Goal: Task Accomplishment & Management: Complete application form

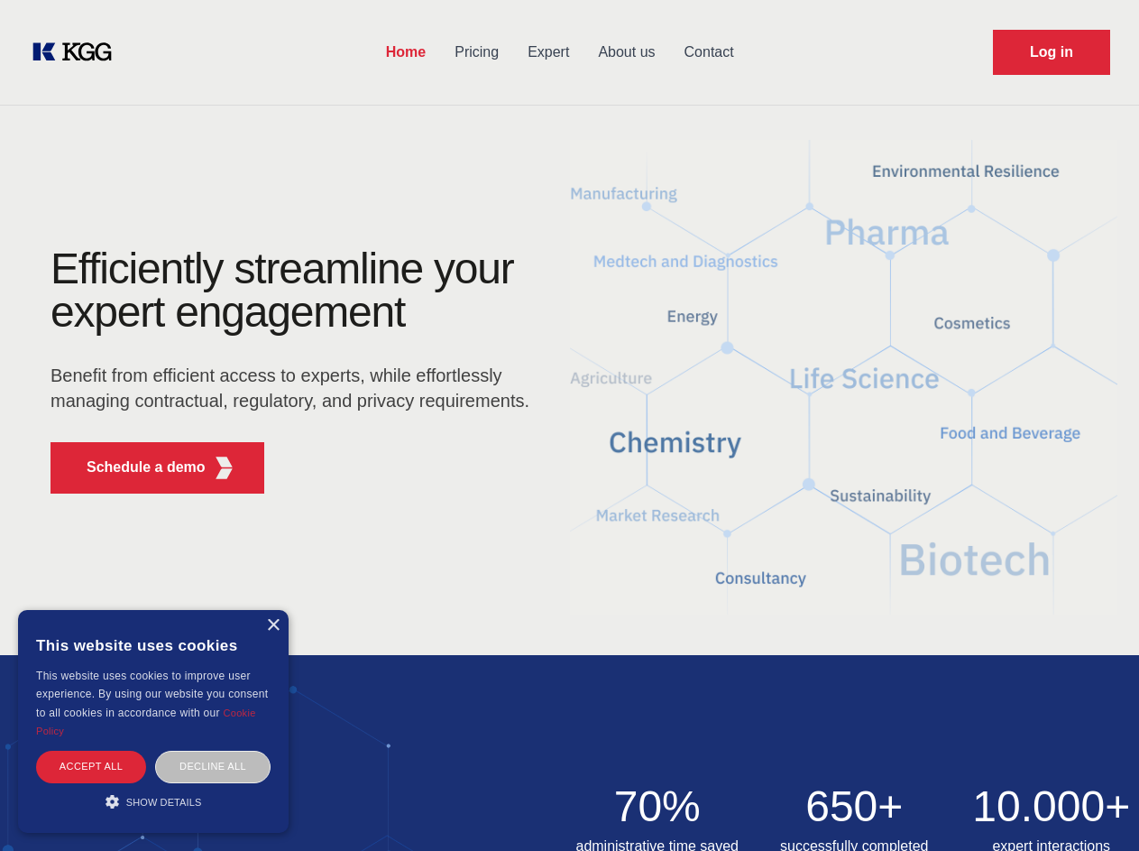
click at [569, 425] on div "Efficiently streamline your expert engagement Benefit from efficient access to …" at bounding box center [296, 377] width 548 height 261
click at [135, 467] on p "Schedule a demo" at bounding box center [146, 467] width 119 height 22
click at [272, 625] on div "× This website uses cookies This website uses cookies to improve user experienc…" at bounding box center [153, 721] width 271 height 223
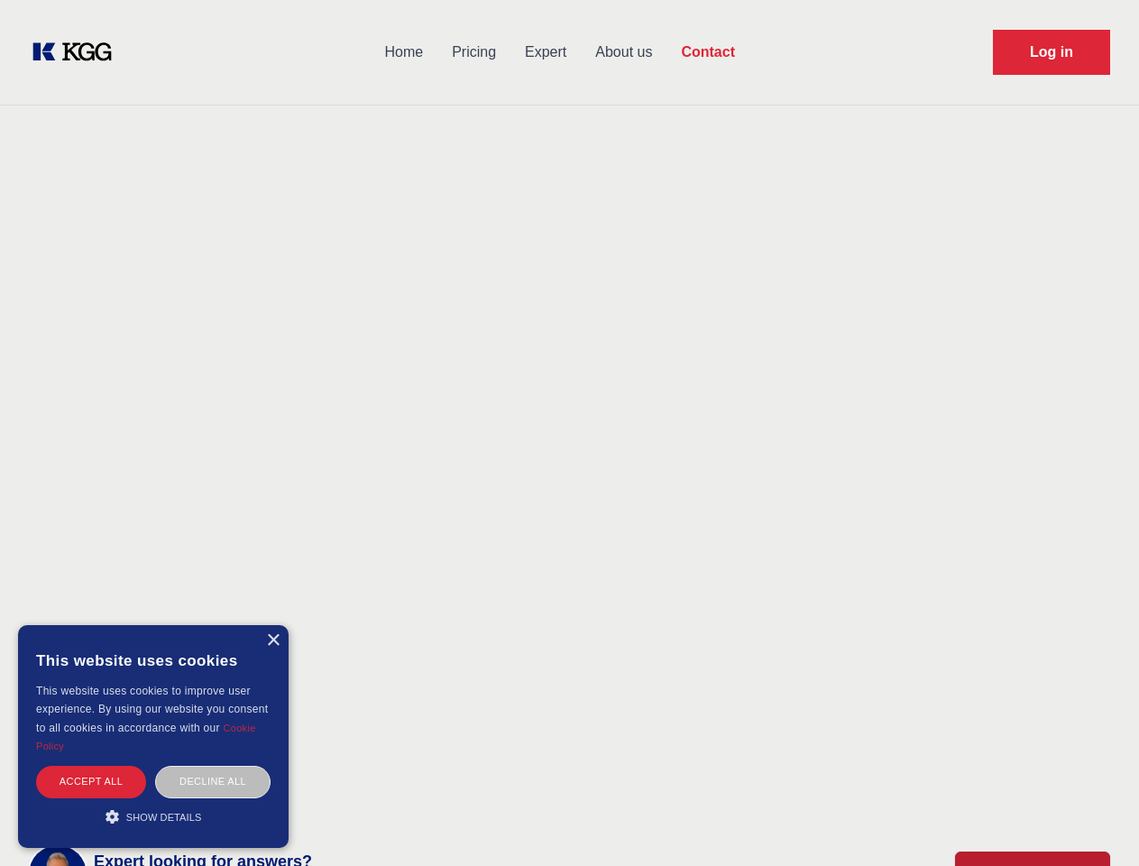
click at [91, 766] on div "Accept all" at bounding box center [91, 782] width 110 height 32
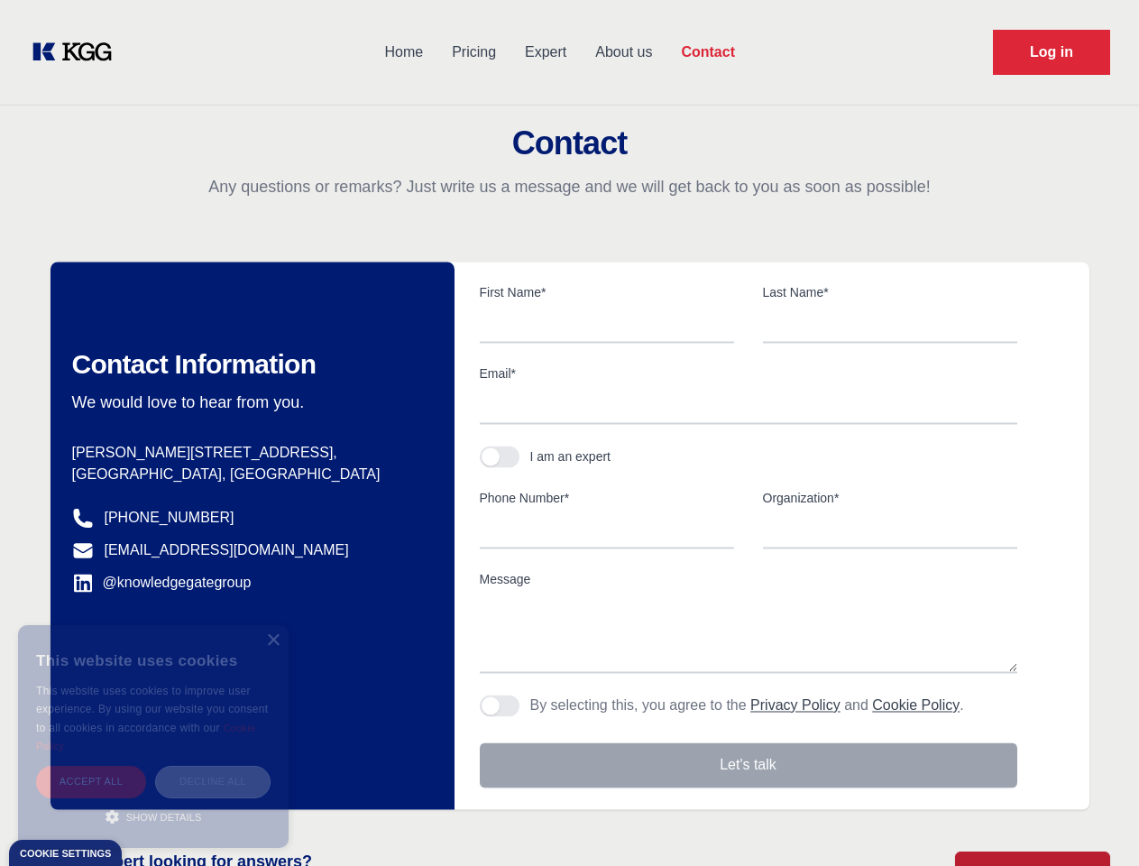
click at [213, 766] on div "Decline all" at bounding box center [212, 782] width 115 height 32
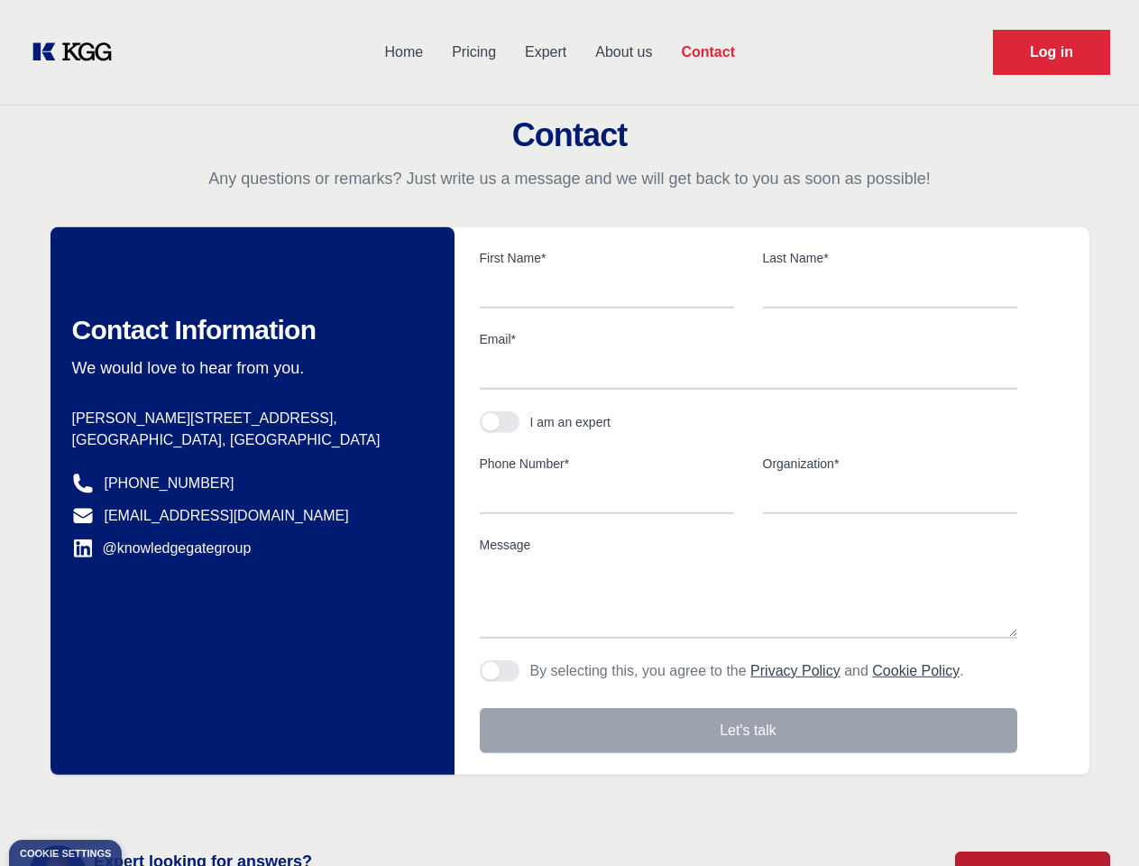
click at [153, 801] on main "Contact Any questions or remarks? Just write us a message and we will get back …" at bounding box center [569, 469] width 1139 height 939
